Goal: Find specific page/section: Find specific page/section

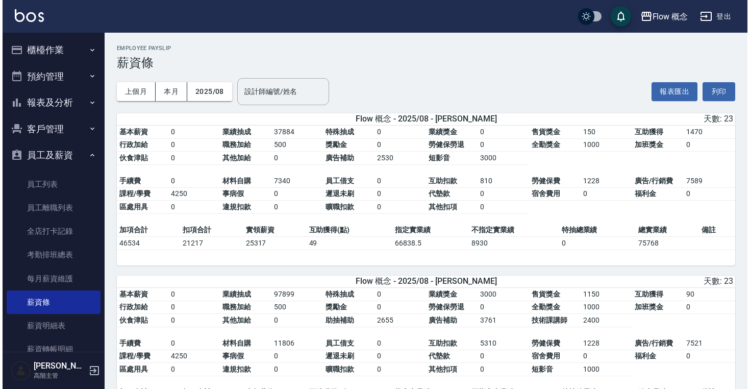
scroll to position [1694, 0]
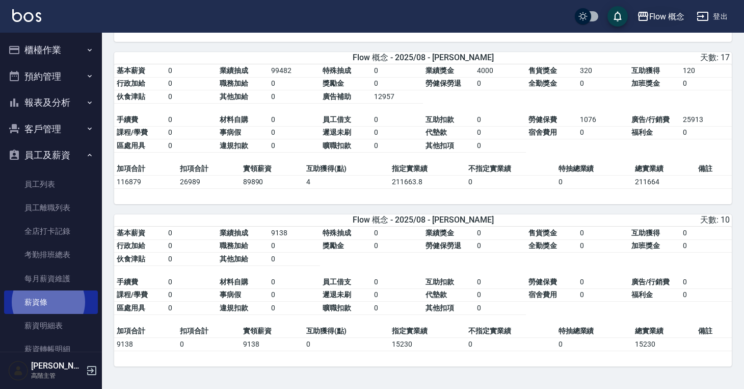
click at [671, 15] on div "Flow 概念" at bounding box center [668, 16] width 36 height 13
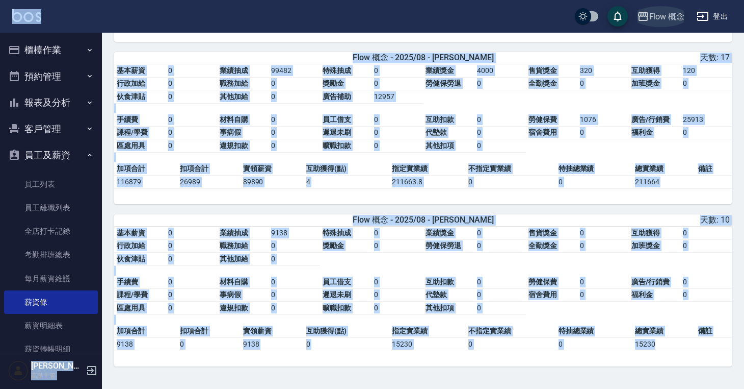
click at [671, 18] on div "Flow 概念" at bounding box center [668, 16] width 36 height 13
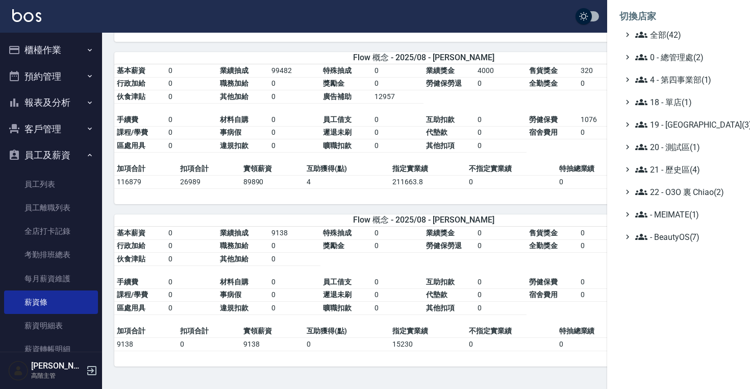
click at [672, 25] on li "切換店家" at bounding box center [678, 16] width 118 height 24
click at [672, 30] on span "全部(42)" at bounding box center [684, 35] width 98 height 12
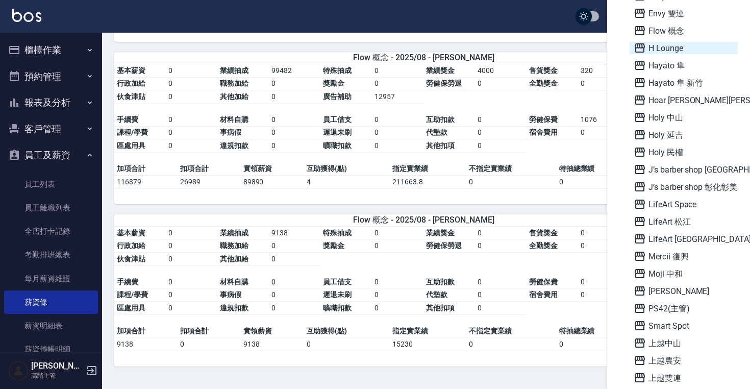
scroll to position [310, 0]
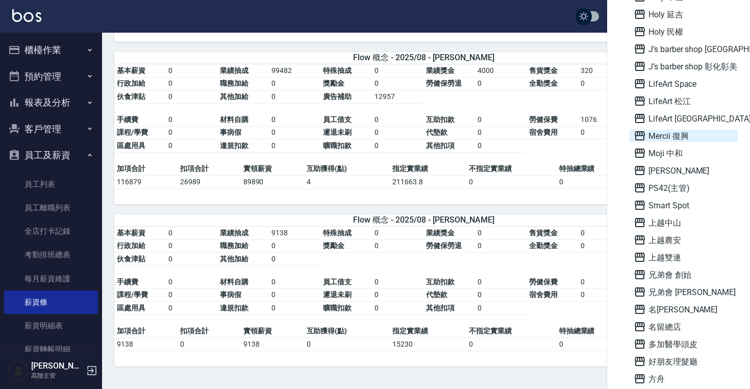
click at [661, 136] on span "Mercii 復興" at bounding box center [683, 136] width 100 height 12
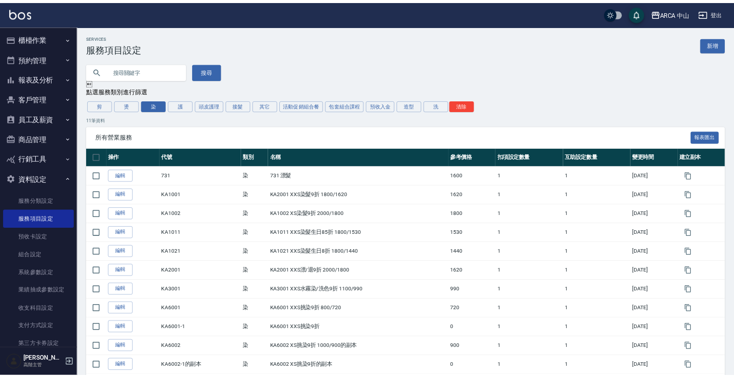
scroll to position [47, 0]
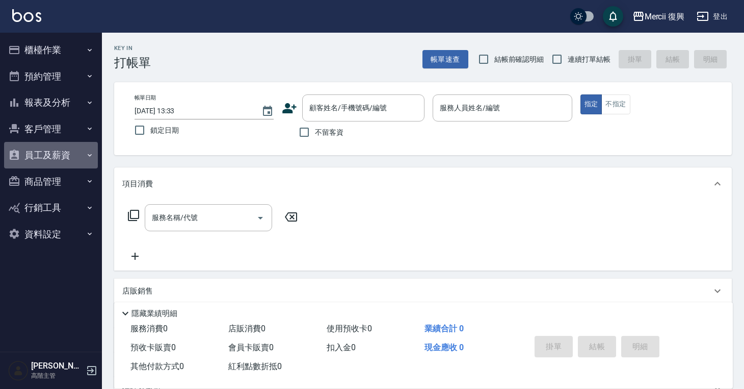
click at [80, 153] on button "員工及薪資" at bounding box center [51, 155] width 94 height 27
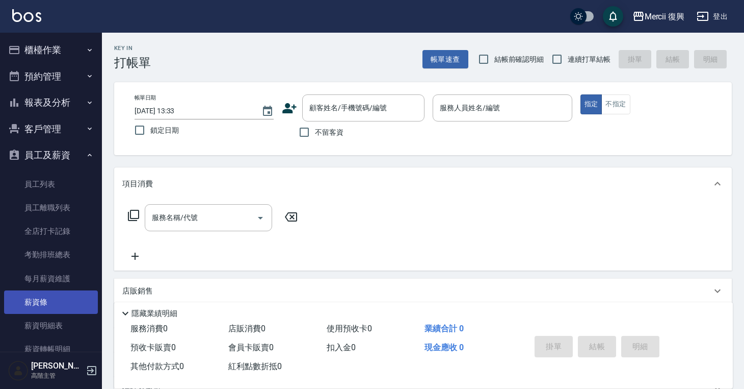
click at [50, 307] on link "薪資條" at bounding box center [51, 301] width 94 height 23
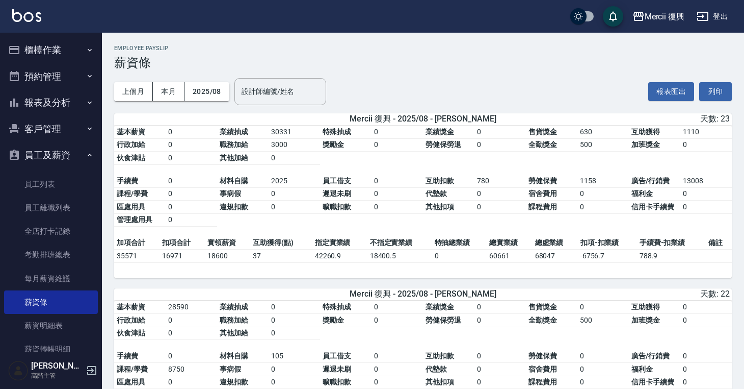
scroll to position [7, 0]
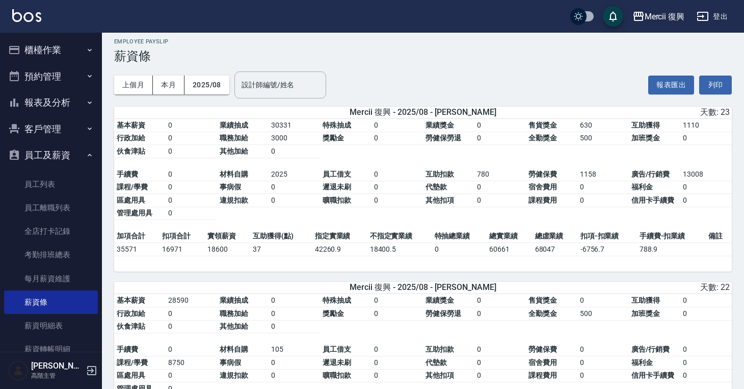
click at [233, 39] on h2 "Employee Payslip" at bounding box center [423, 41] width 618 height 7
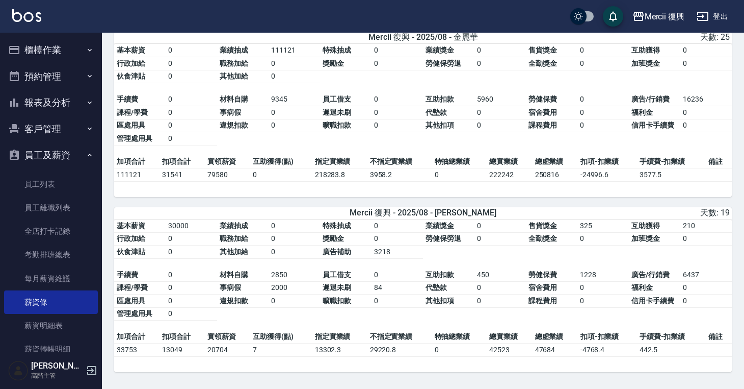
scroll to position [618, 0]
